Goal: Task Accomplishment & Management: Manage account settings

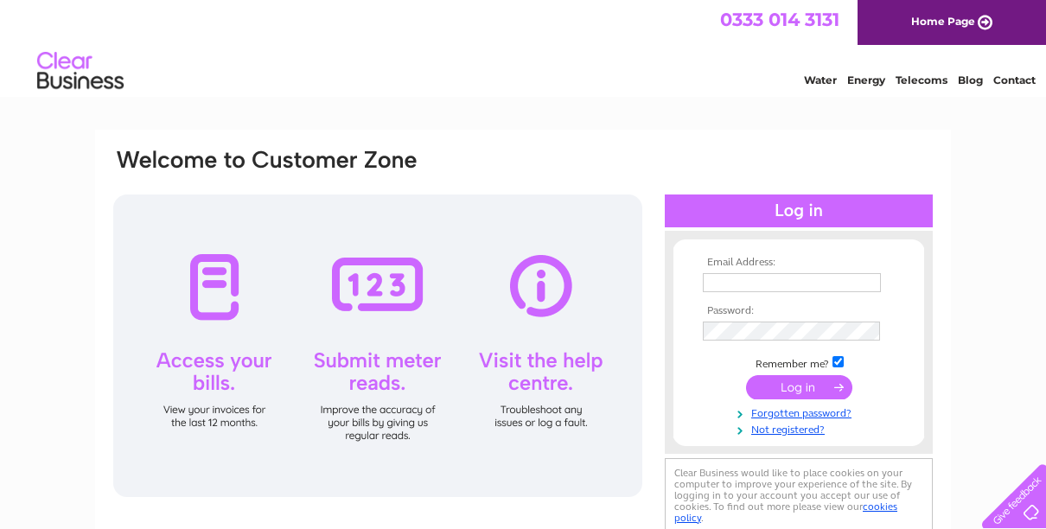
click at [777, 291] on input "text" at bounding box center [792, 282] width 178 height 19
type input "[EMAIL_ADDRESS][DOMAIN_NAME]"
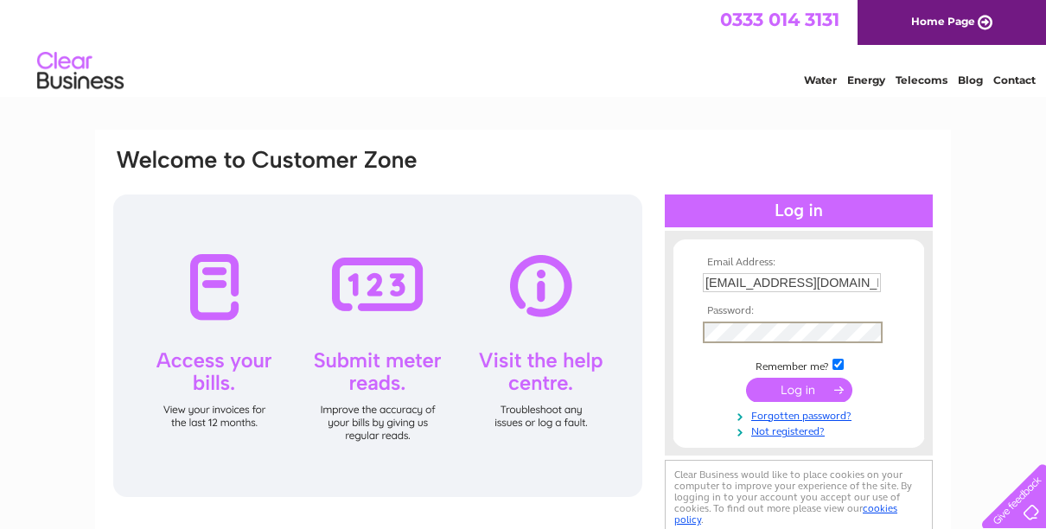
click at [746, 378] on input "submit" at bounding box center [799, 390] width 106 height 24
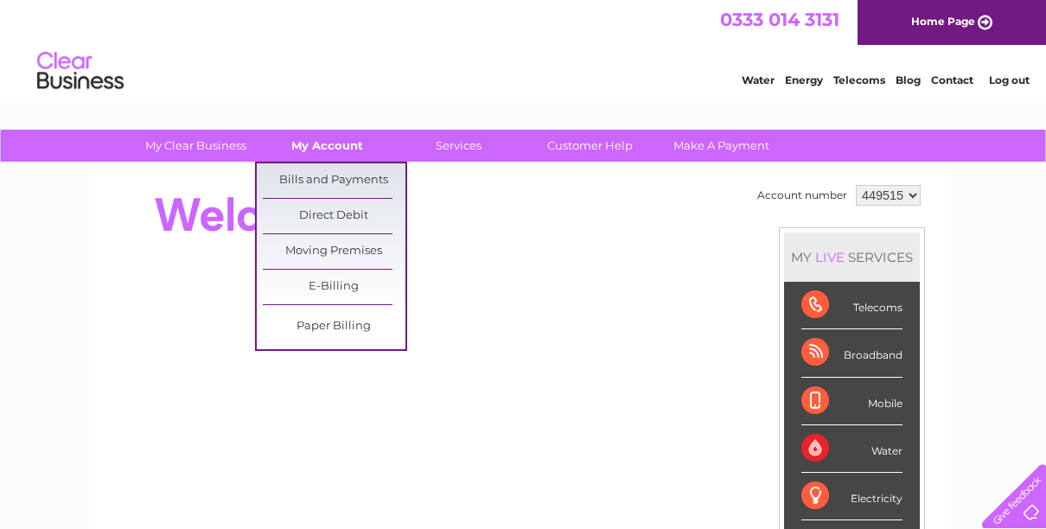
click at [320, 147] on link "My Account" at bounding box center [327, 146] width 143 height 32
click at [307, 180] on link "Bills and Payments" at bounding box center [334, 180] width 143 height 35
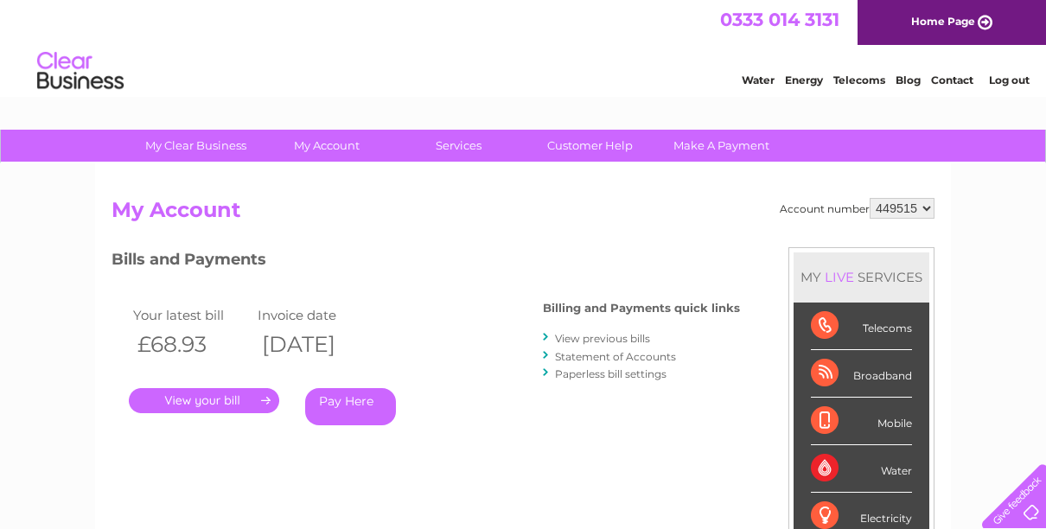
click at [214, 403] on link "." at bounding box center [204, 400] width 150 height 25
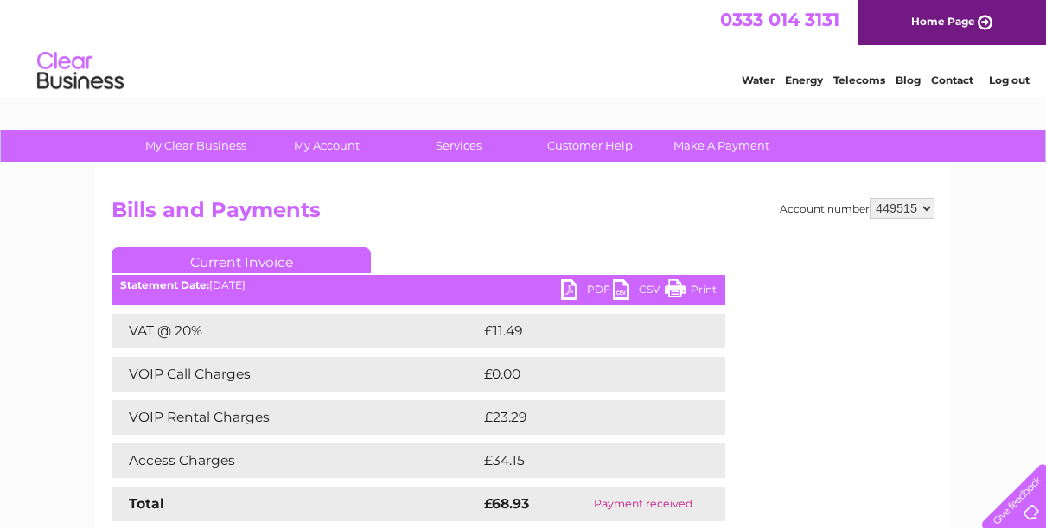
click at [583, 292] on link "PDF" at bounding box center [587, 291] width 52 height 25
